Goal: Transaction & Acquisition: Purchase product/service

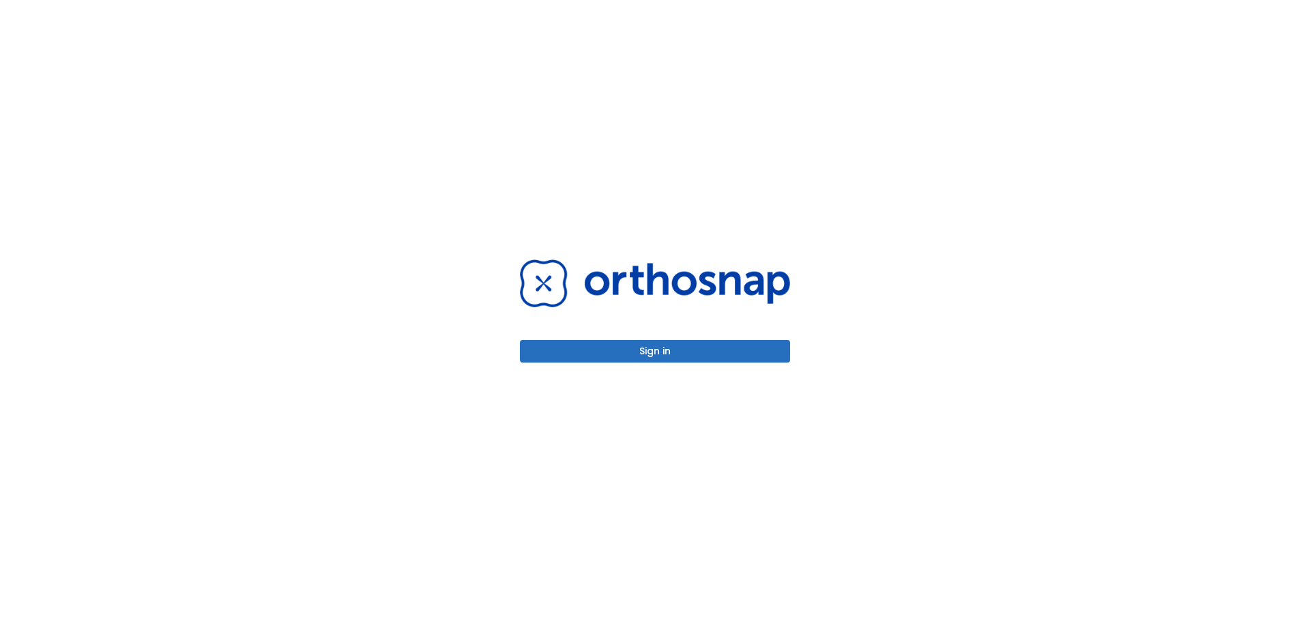
click at [671, 342] on button "Sign in" at bounding box center [655, 351] width 270 height 23
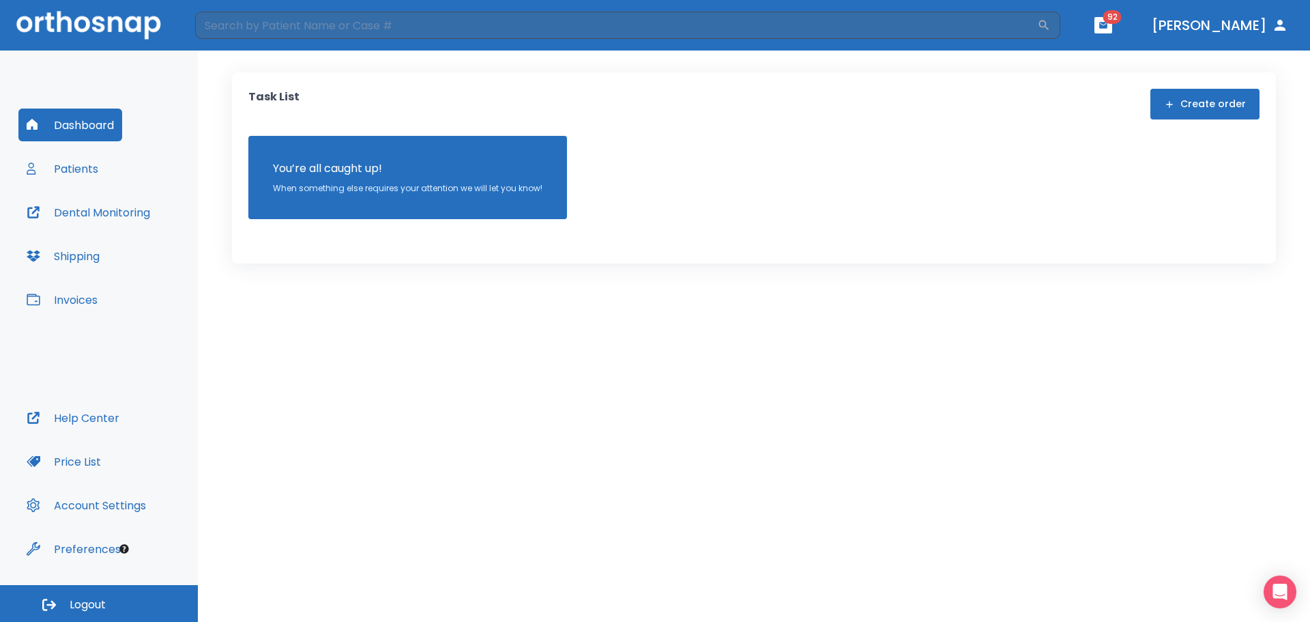
click at [74, 185] on div "Dashboard Patients Dental Monitoring Shipping Invoices" at bounding box center [98, 254] width 161 height 293
click at [75, 154] on button "Patients" at bounding box center [62, 168] width 88 height 33
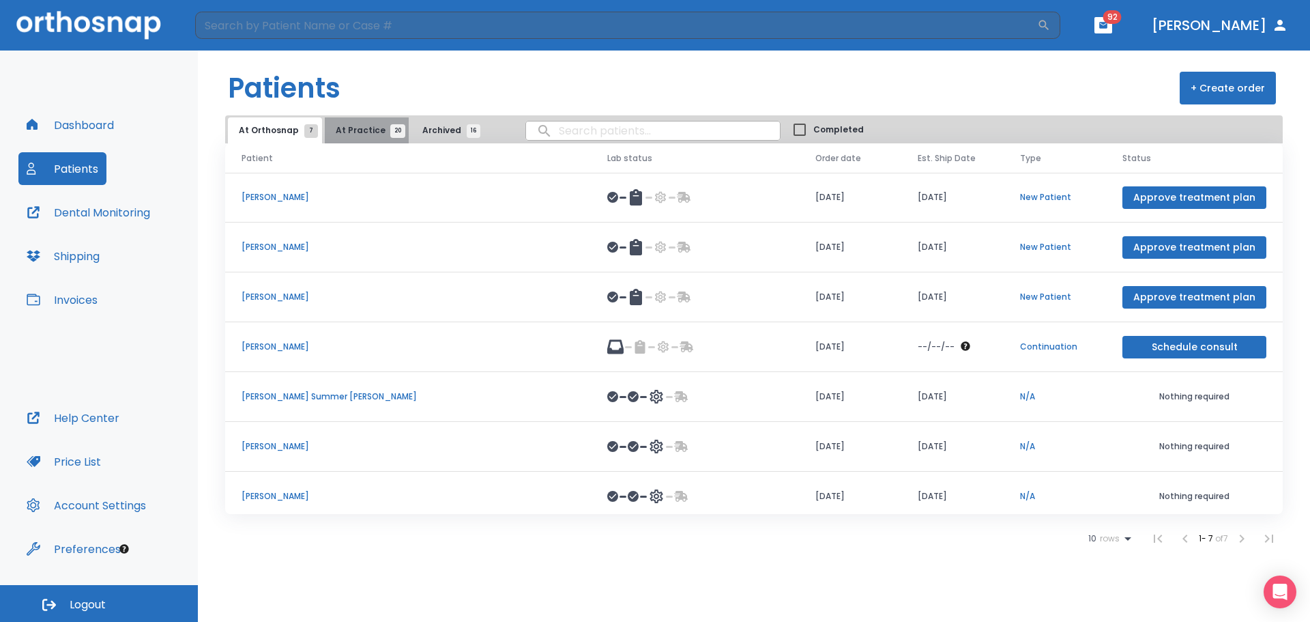
click at [364, 130] on span "At Practice 20" at bounding box center [367, 130] width 62 height 12
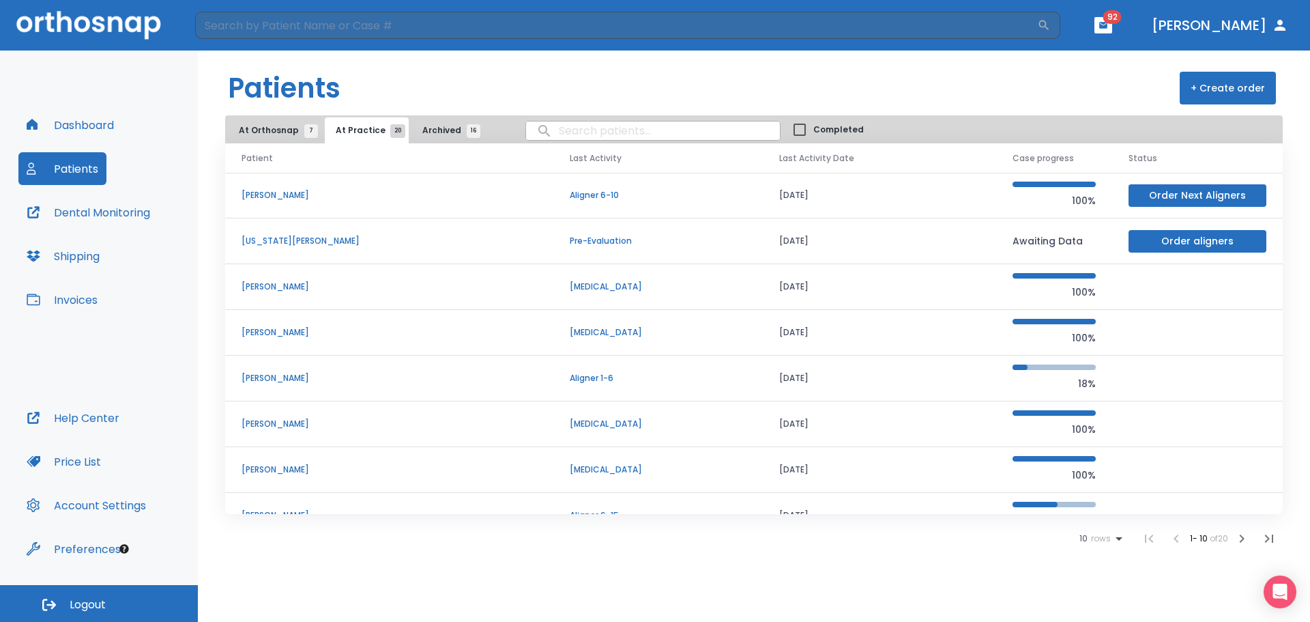
click at [1120, 540] on icon at bounding box center [1119, 538] width 16 height 16
click at [1094, 554] on p "25" at bounding box center [1093, 554] width 10 height 12
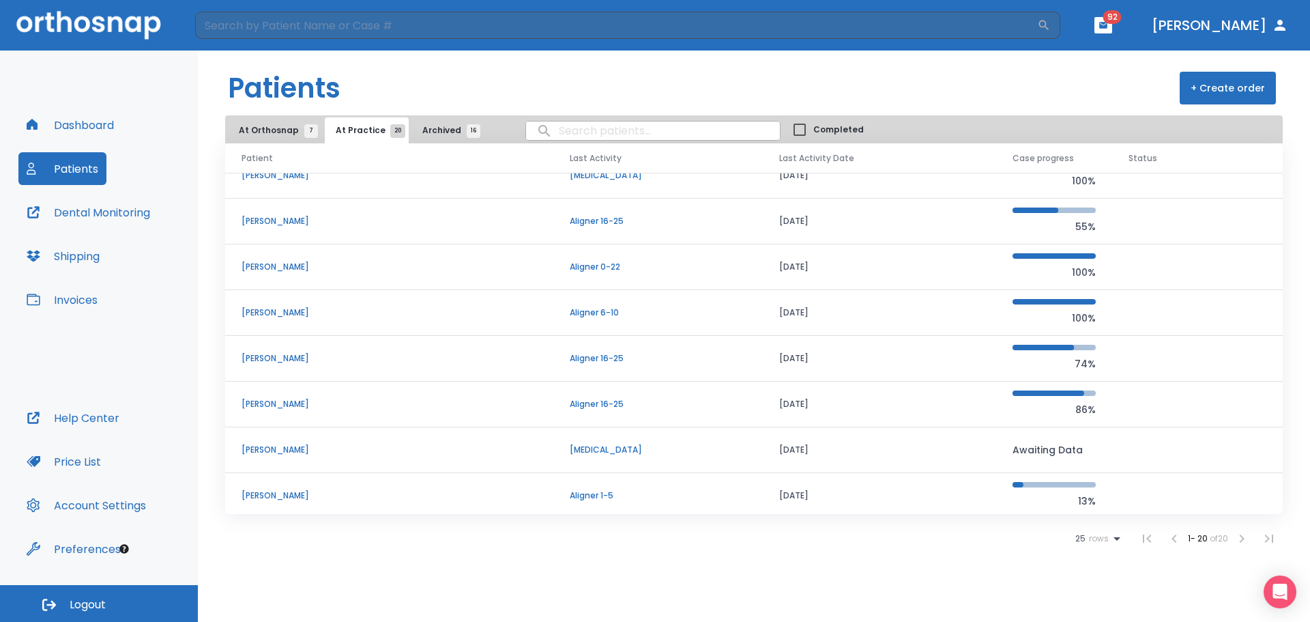
scroll to position [574, 0]
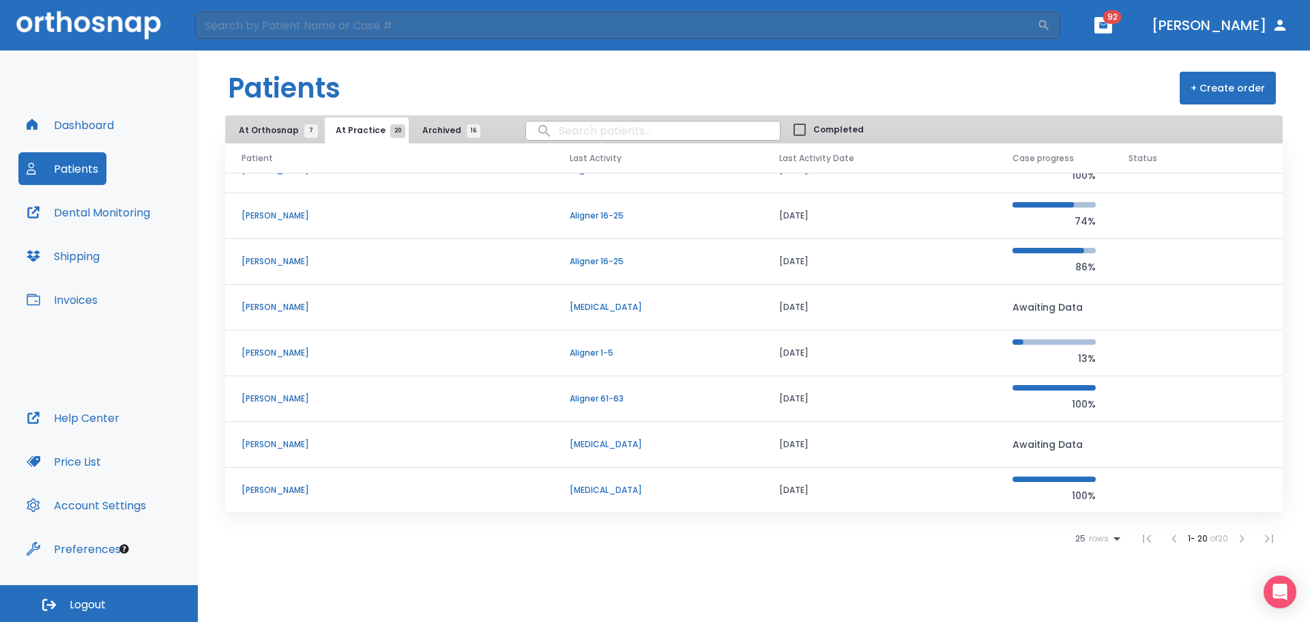
click at [280, 488] on p "[PERSON_NAME]" at bounding box center [389, 490] width 295 height 12
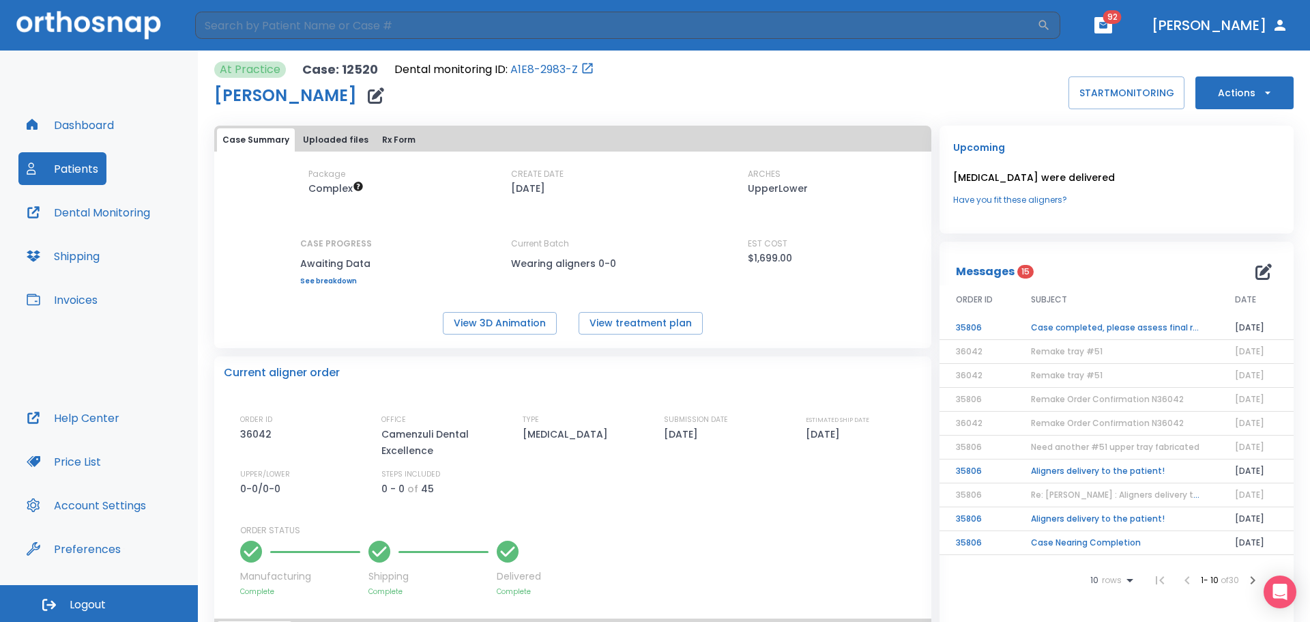
click at [1165, 326] on td "Case completed, please assess final result!" at bounding box center [1117, 328] width 204 height 24
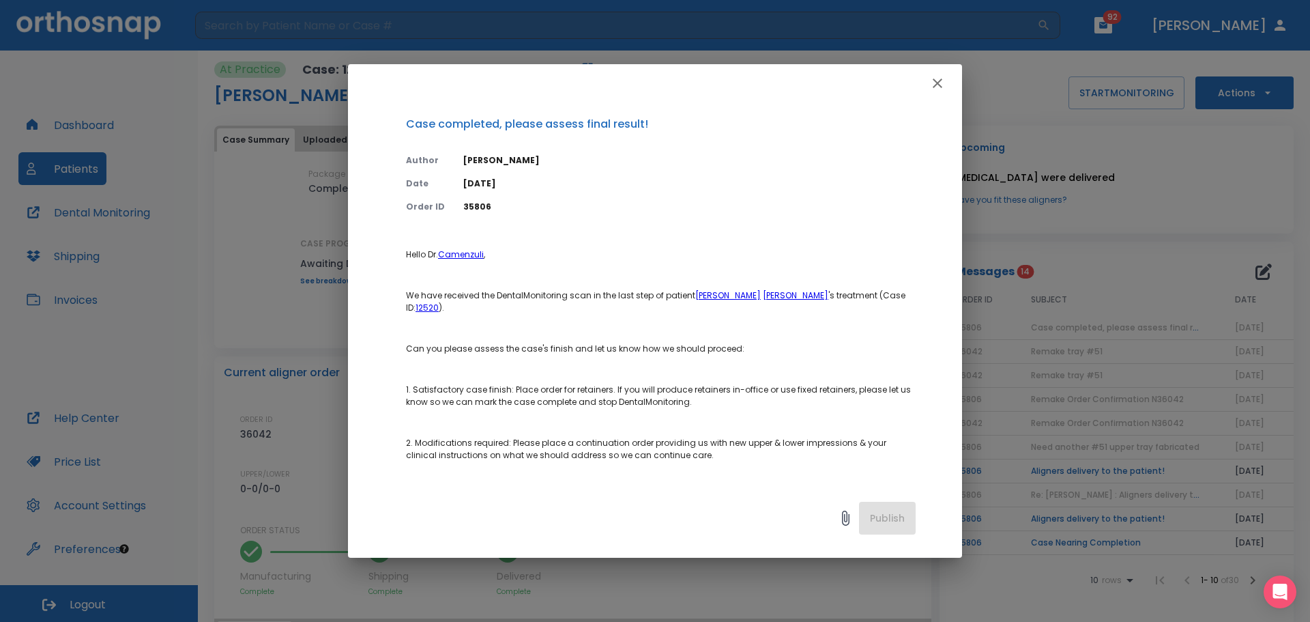
click at [942, 78] on icon "button" at bounding box center [937, 83] width 16 height 16
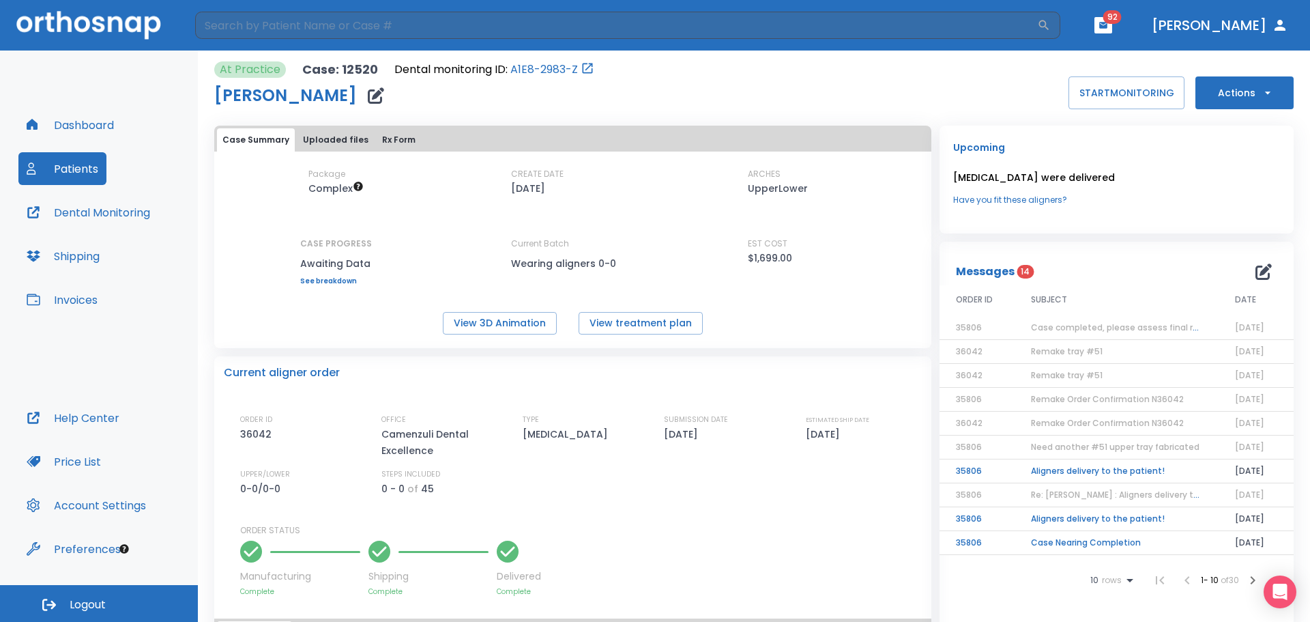
click at [1224, 89] on button "Actions" at bounding box center [1244, 92] width 98 height 33
click at [1240, 195] on p "Order Next Aligners" at bounding box center [1235, 200] width 77 height 12
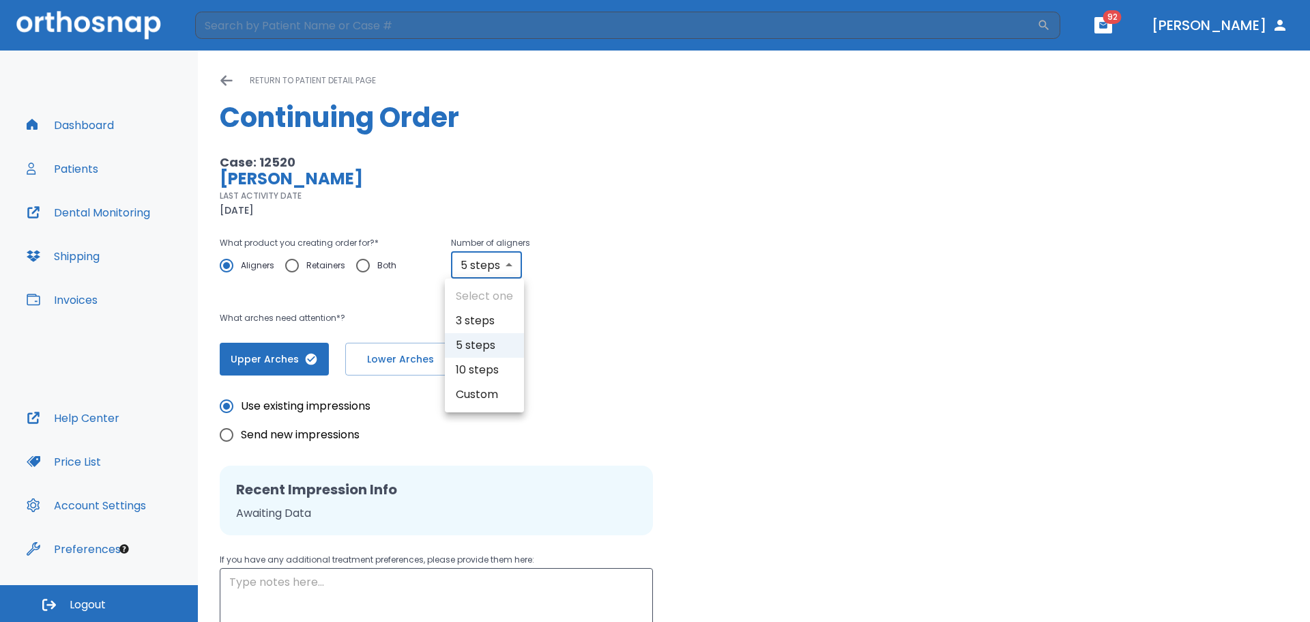
click at [510, 268] on body "​ 92 [PERSON_NAME] Dashboard Patients Dental Monitoring Shipping Invoices Help …" at bounding box center [655, 311] width 1310 height 622
click at [481, 398] on li "Custom" at bounding box center [484, 394] width 79 height 25
type input "custom"
click at [498, 265] on body "​ 92 [PERSON_NAME] Dashboard Patients Dental Monitoring Shipping Invoices Help …" at bounding box center [655, 311] width 1310 height 622
click at [619, 315] on div at bounding box center [655, 311] width 1310 height 622
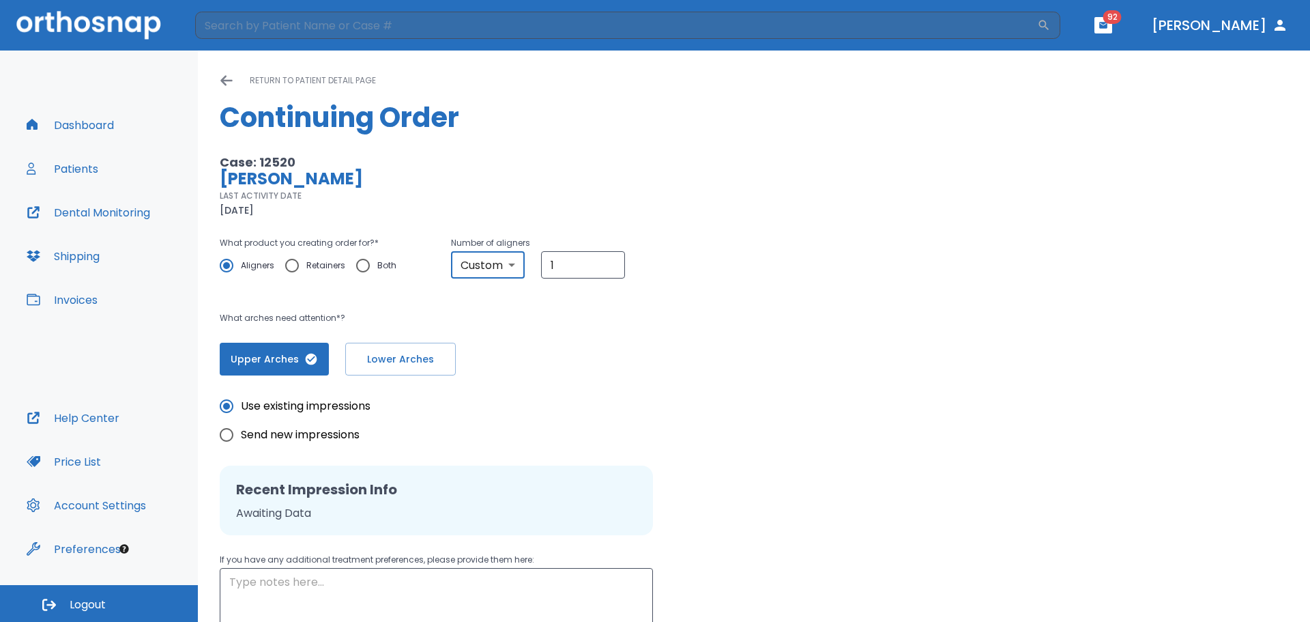
click at [325, 427] on span "Send new impressions" at bounding box center [300, 434] width 119 height 16
click at [241, 427] on input "Send new impressions" at bounding box center [226, 434] width 29 height 29
radio input "true"
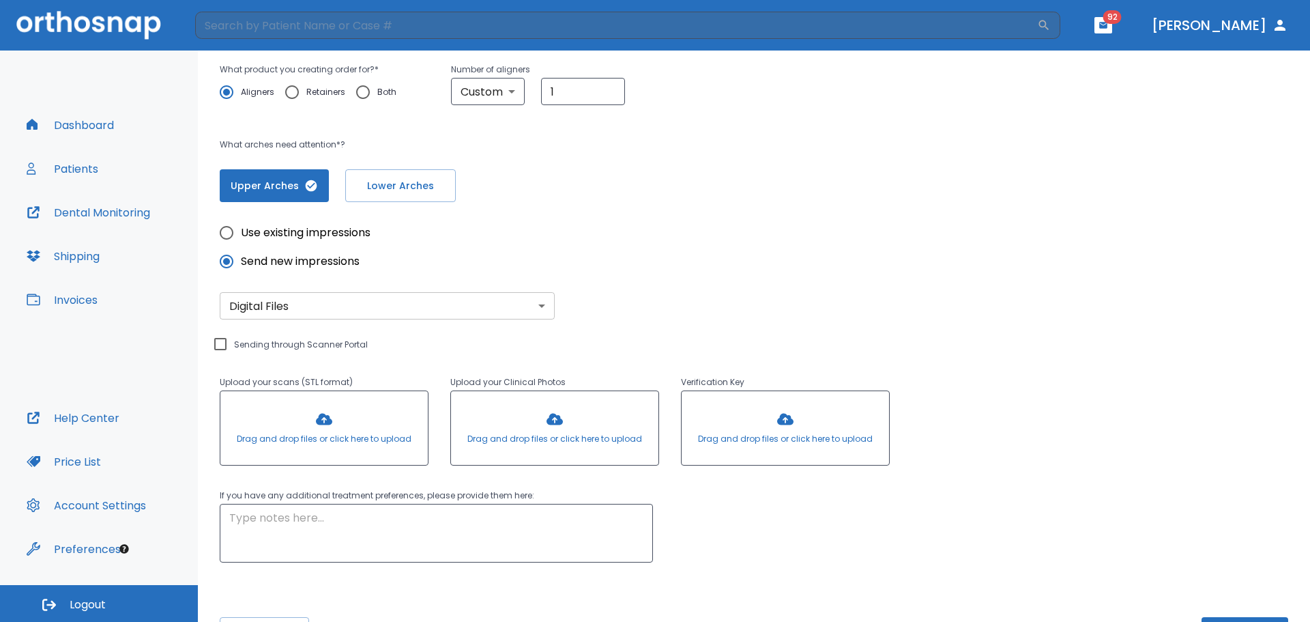
scroll to position [223, 0]
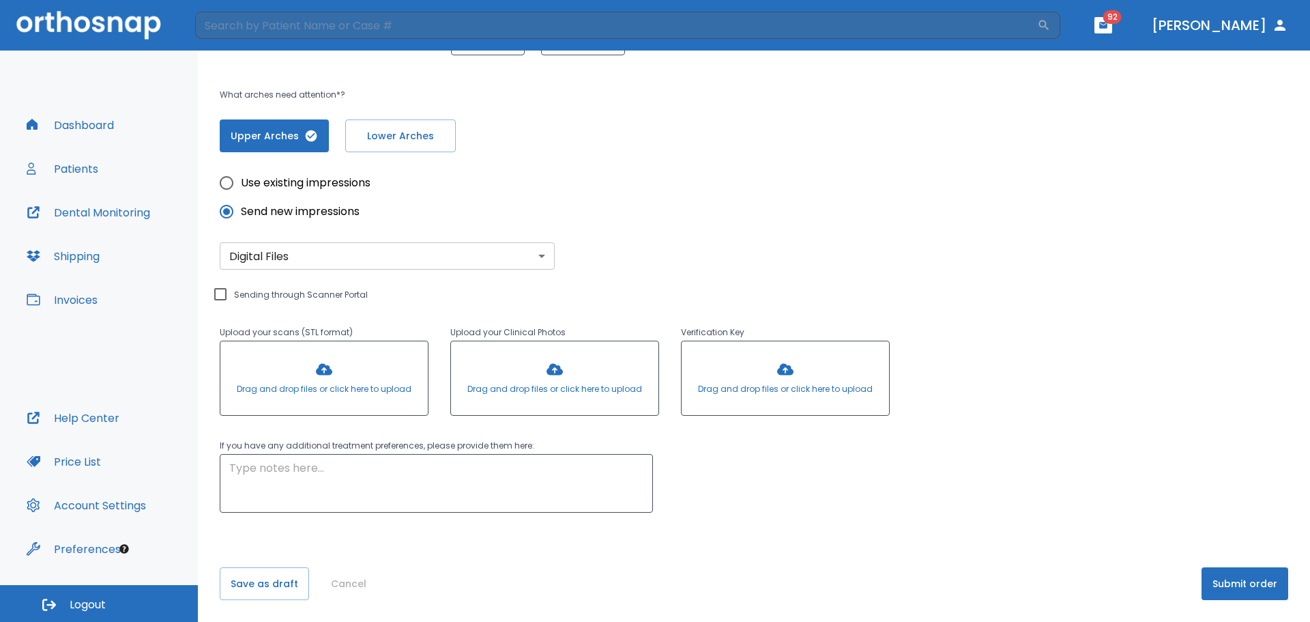
click at [308, 299] on div "Upload your scans (STL format) Drag and drop files or click here to upload Uplo…" at bounding box center [555, 344] width 670 height 151
click at [277, 290] on div "Upload your scans (STL format) Drag and drop files or click here to upload Uplo…" at bounding box center [555, 344] width 670 height 151
click at [220, 295] on input "Sending through Scanner Portal" at bounding box center [220, 294] width 16 height 16
checkbox input "true"
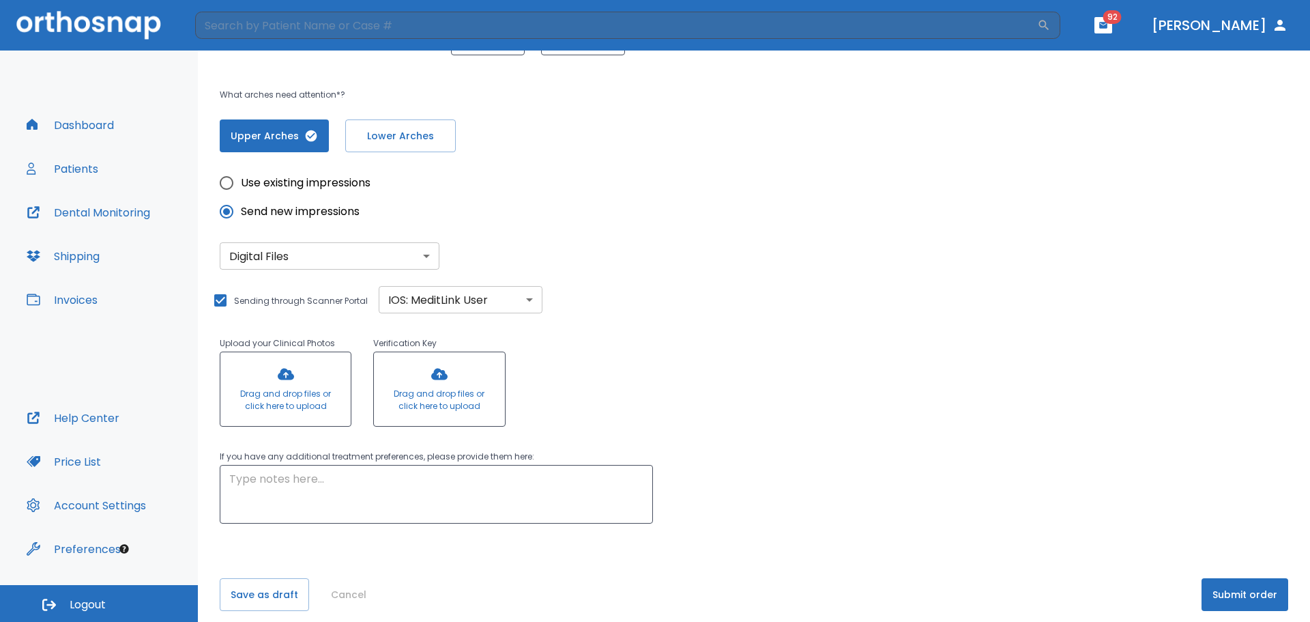
click at [324, 382] on div at bounding box center [285, 389] width 130 height 74
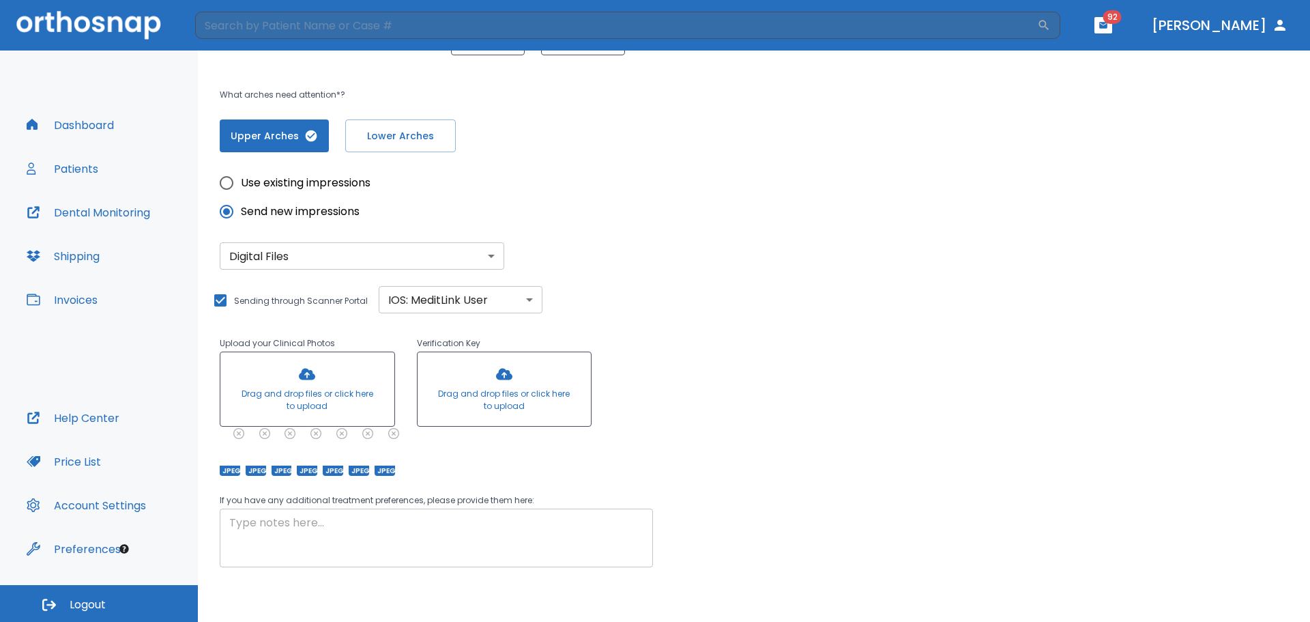
click at [458, 540] on textarea at bounding box center [436, 537] width 414 height 47
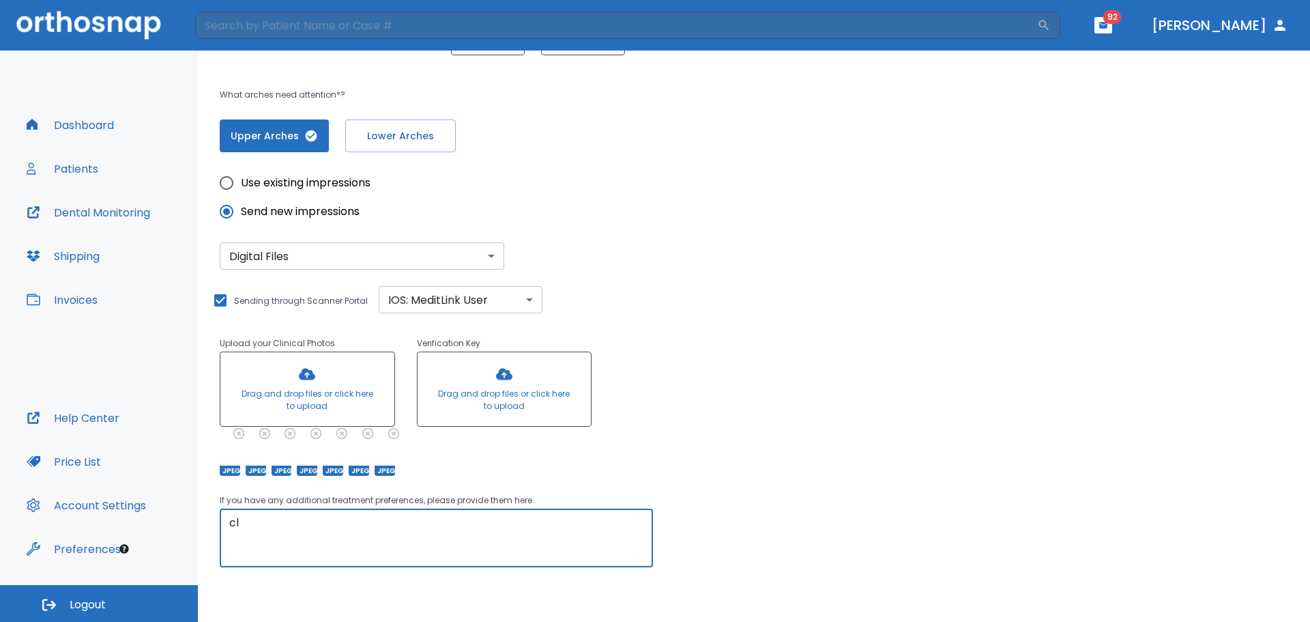
type textarea "c"
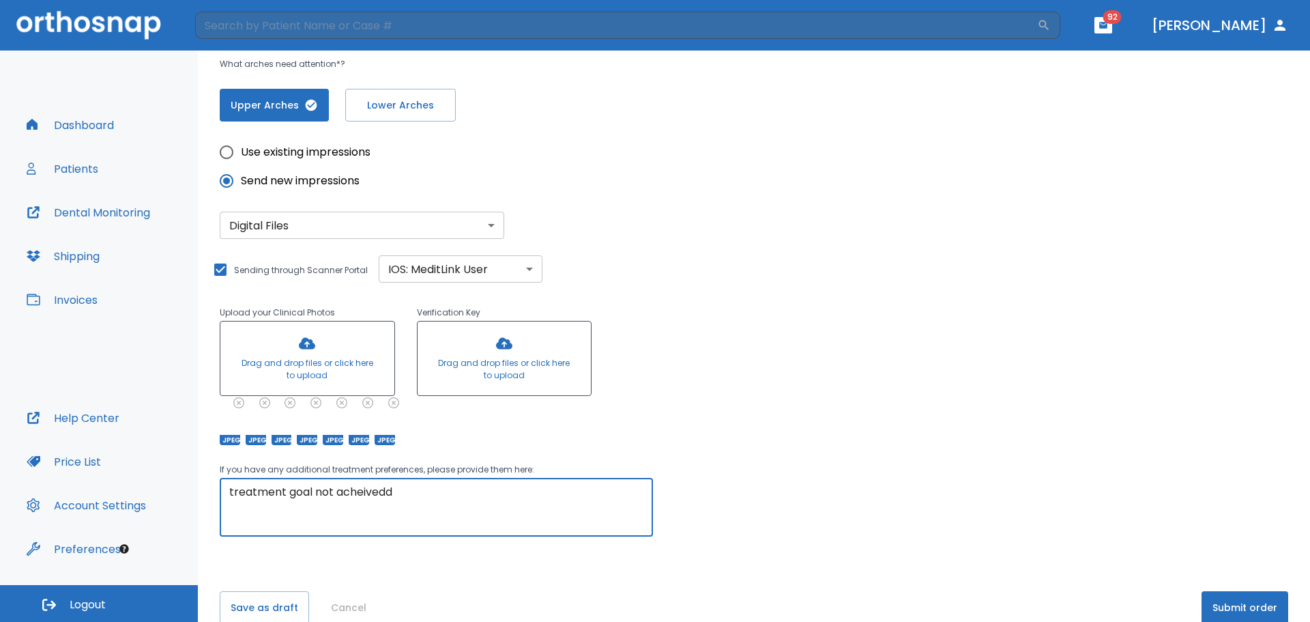
scroll to position [278, 0]
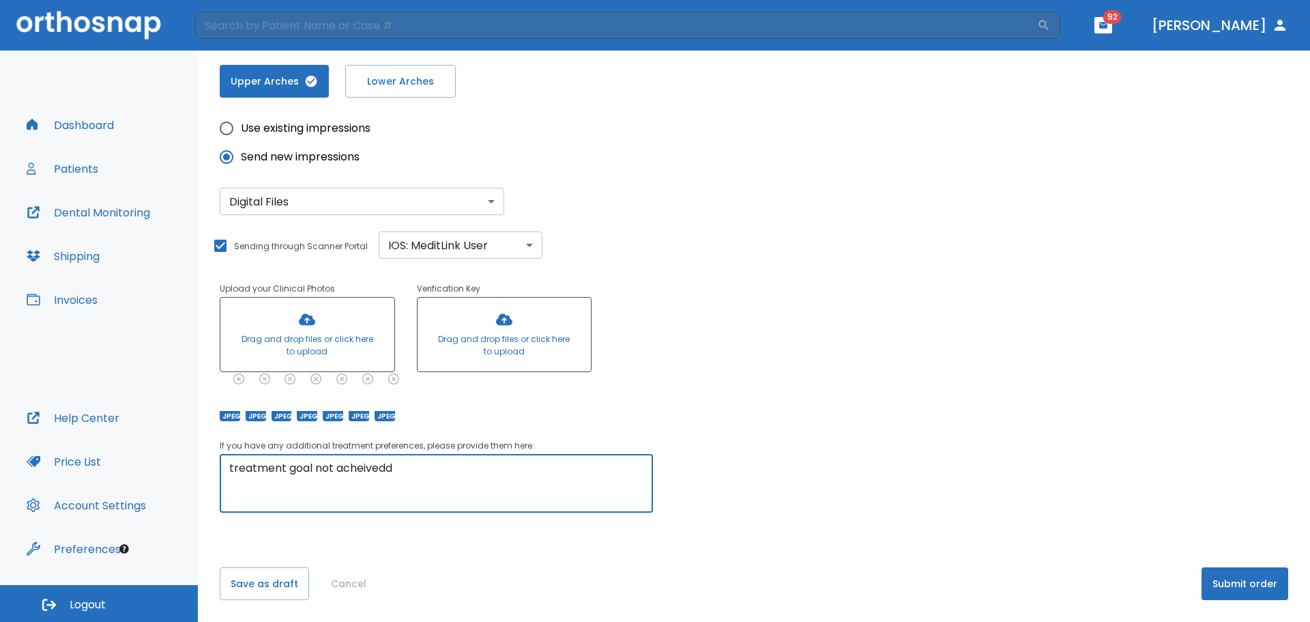
type textarea "treatment goal not acheivedd"
click at [1254, 574] on button "Submit order" at bounding box center [1244, 583] width 87 height 33
